Goal: Task Accomplishment & Management: Complete application form

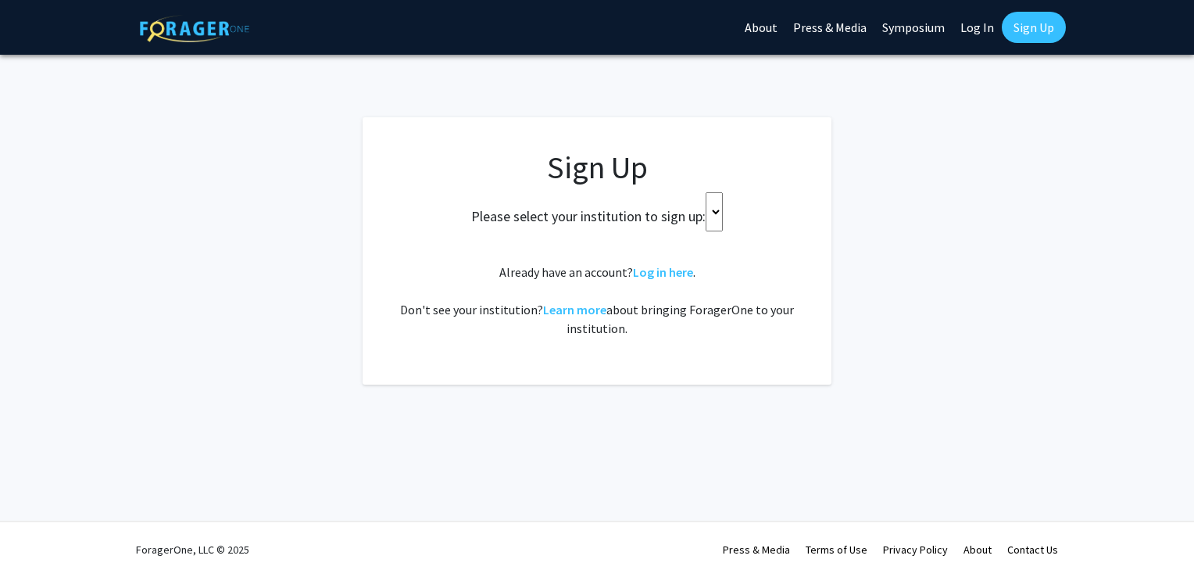
click at [714, 217] on select at bounding box center [713, 211] width 17 height 39
click at [713, 214] on select at bounding box center [713, 211] width 17 height 39
click at [718, 217] on select at bounding box center [713, 211] width 17 height 39
click at [714, 196] on select at bounding box center [713, 211] width 17 height 39
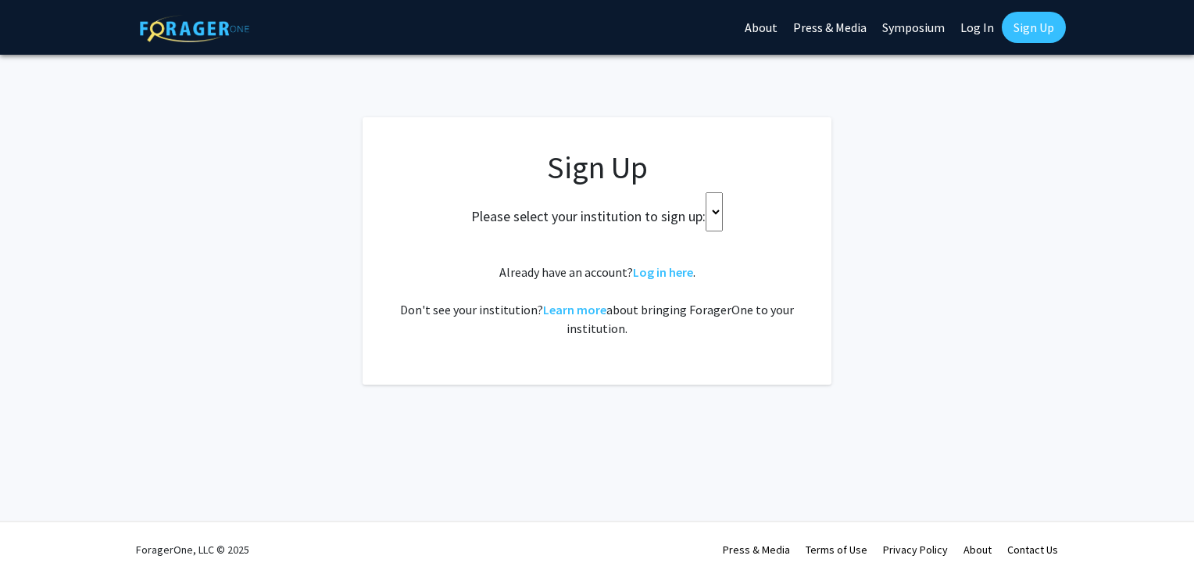
click at [714, 196] on select at bounding box center [713, 211] width 17 height 39
drag, startPoint x: 714, startPoint y: 196, endPoint x: 713, endPoint y: 212, distance: 16.4
click at [713, 212] on select at bounding box center [713, 211] width 17 height 39
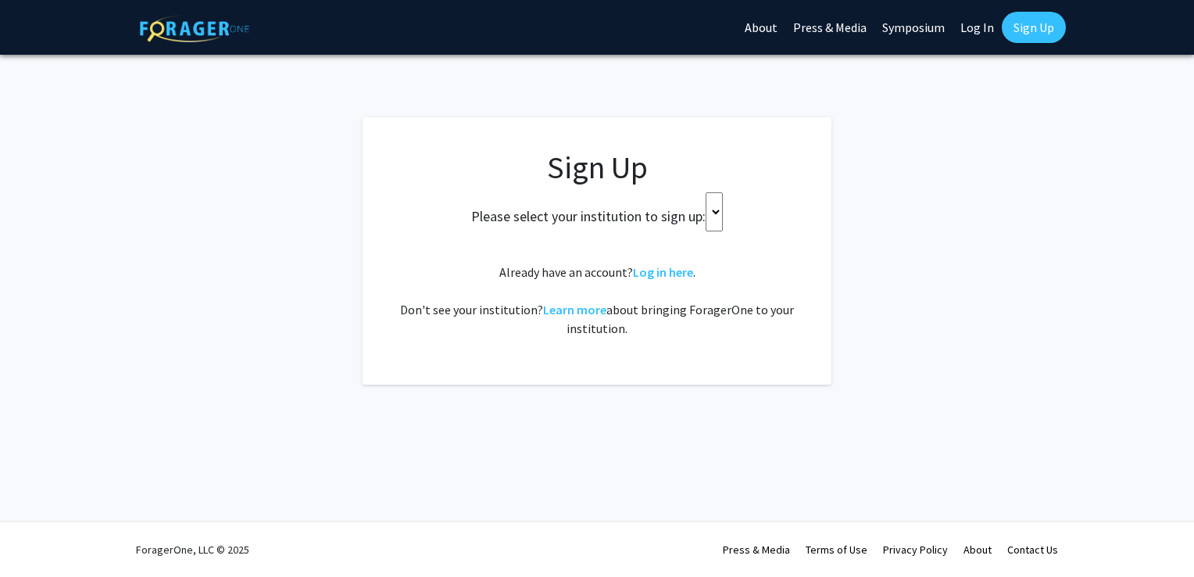
click at [713, 212] on select at bounding box center [713, 211] width 17 height 39
click at [652, 275] on link "Log in here" at bounding box center [663, 272] width 60 height 16
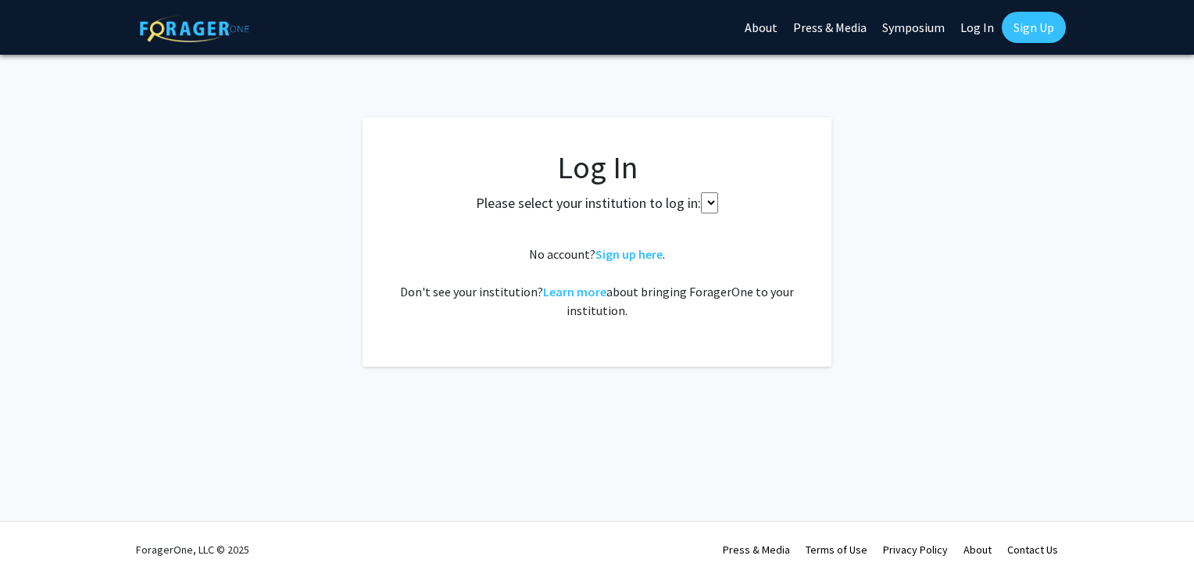
click at [707, 203] on select at bounding box center [709, 202] width 17 height 21
click at [916, 23] on link "Symposium" at bounding box center [913, 27] width 78 height 55
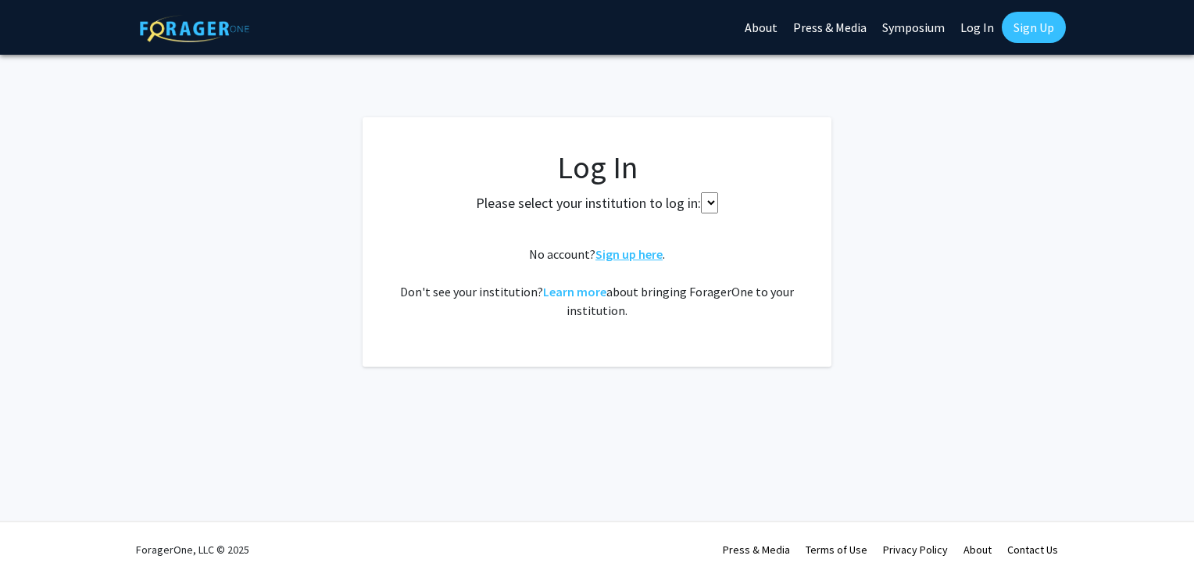
click at [631, 258] on link "Sign up here" at bounding box center [628, 254] width 67 height 16
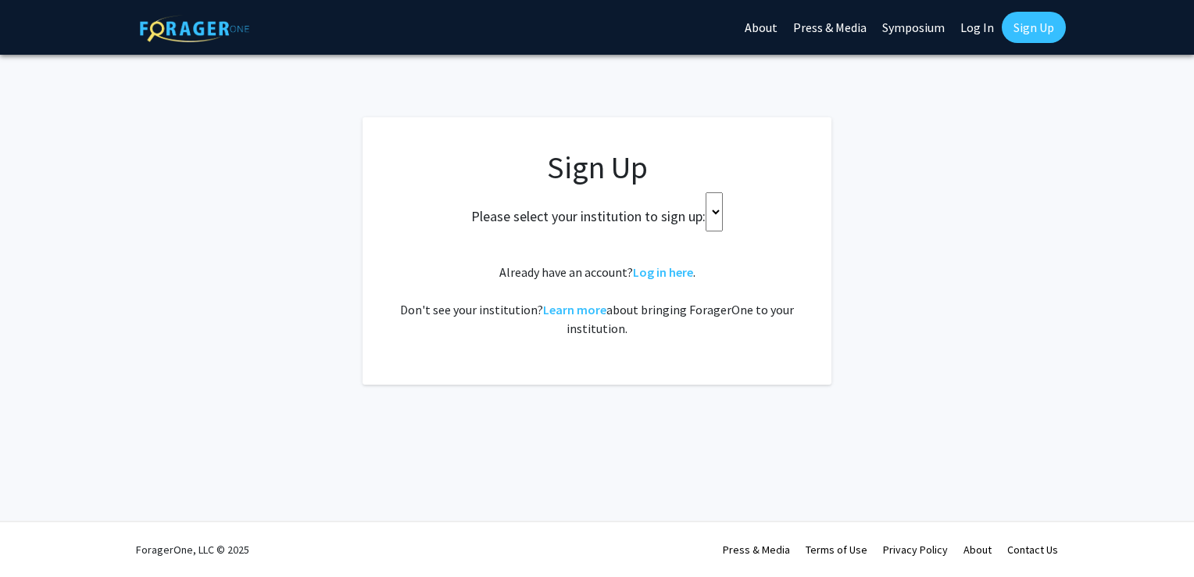
click at [719, 216] on select at bounding box center [713, 211] width 17 height 39
